Goal: Check status: Check status

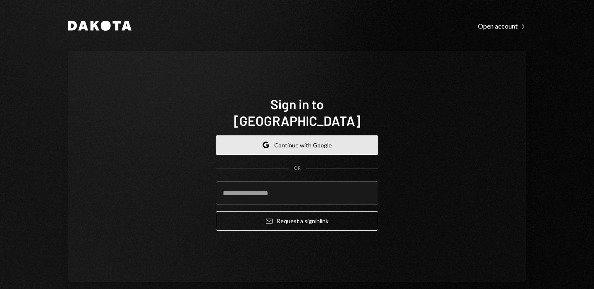
click at [293, 140] on button "Google Continue with Google" at bounding box center [297, 145] width 163 height 19
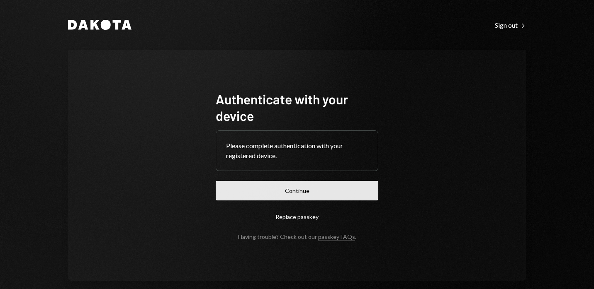
click at [292, 192] on button "Continue" at bounding box center [297, 190] width 163 height 19
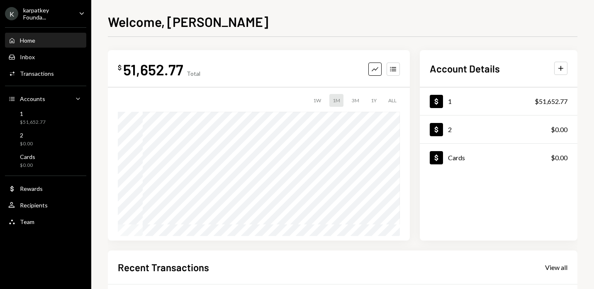
click at [581, 94] on div "Welcome, Vamsi $ 51,652.77 Total Graph Accounts 1W 1M 3M 1Y ALL $51,652.77 Aug …" at bounding box center [342, 144] width 502 height 289
click at [583, 95] on div "Welcome, Vamsi $ 51,652.77 Total Graph Accounts 1W 1M 3M 1Y ALL $51,652.77 Aug …" at bounding box center [342, 144] width 502 height 289
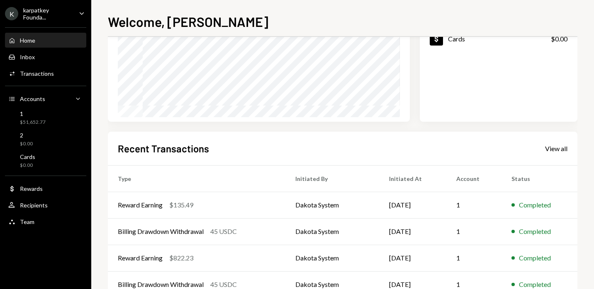
scroll to position [140, 0]
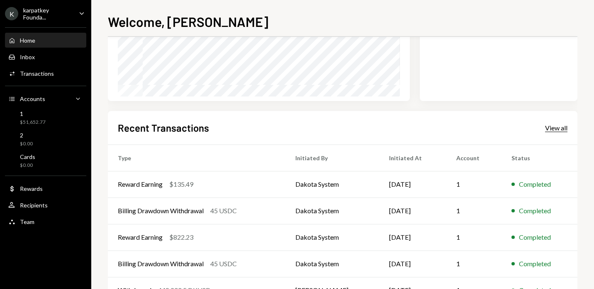
click at [556, 129] on div "View all" at bounding box center [556, 128] width 22 height 8
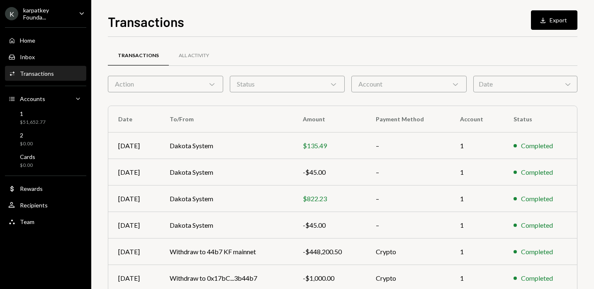
click at [173, 84] on div "Action Chevron Down" at bounding box center [165, 84] width 115 height 17
click at [308, 103] on div "Transactions All Activity Action Chevron Down Status Chevron Down Account Chevr…" at bounding box center [342, 241] width 469 height 383
click at [202, 147] on td "Dakota System" at bounding box center [226, 146] width 133 height 27
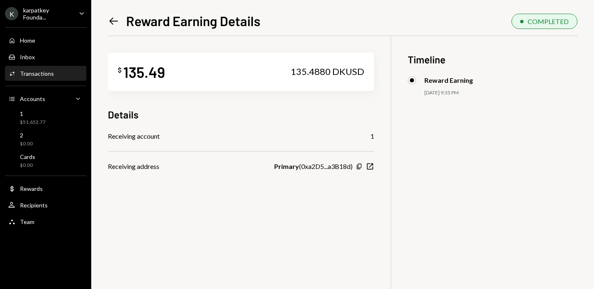
click at [114, 21] on icon "Left Arrow" at bounding box center [114, 21] width 12 height 12
